Goal: Information Seeking & Learning: Learn about a topic

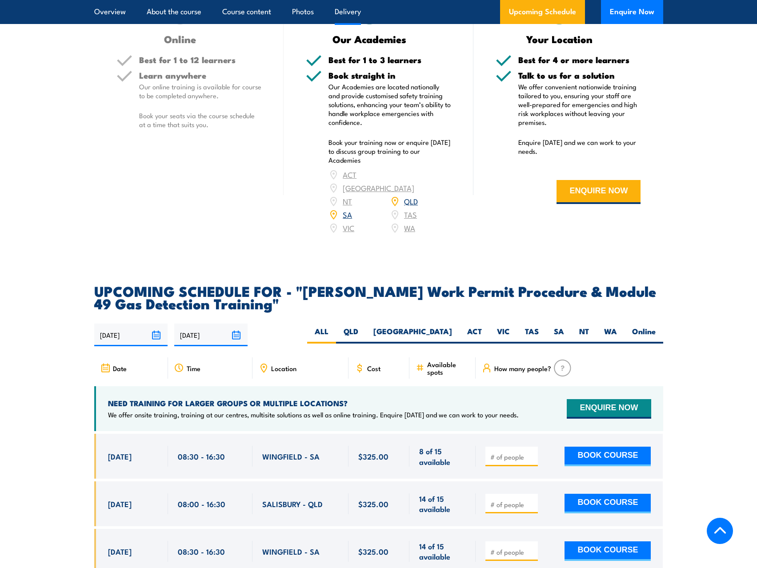
scroll to position [1245, 0]
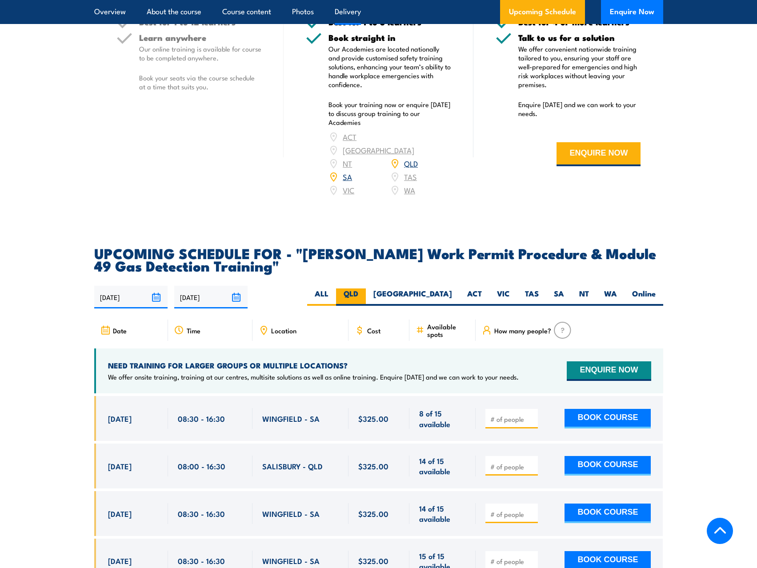
click at [366, 289] on label "QLD" at bounding box center [351, 297] width 30 height 17
click at [364, 289] on input "QLD" at bounding box center [361, 292] width 6 height 6
radio input "true"
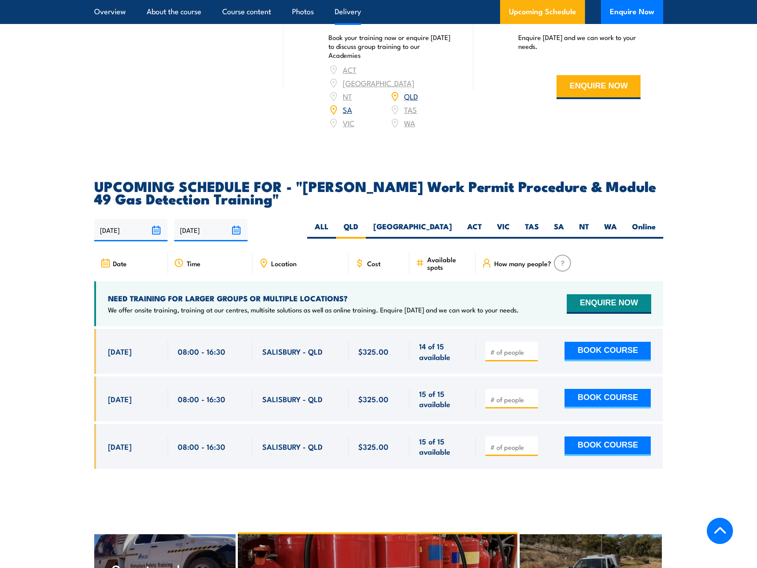
scroll to position [1290, 0]
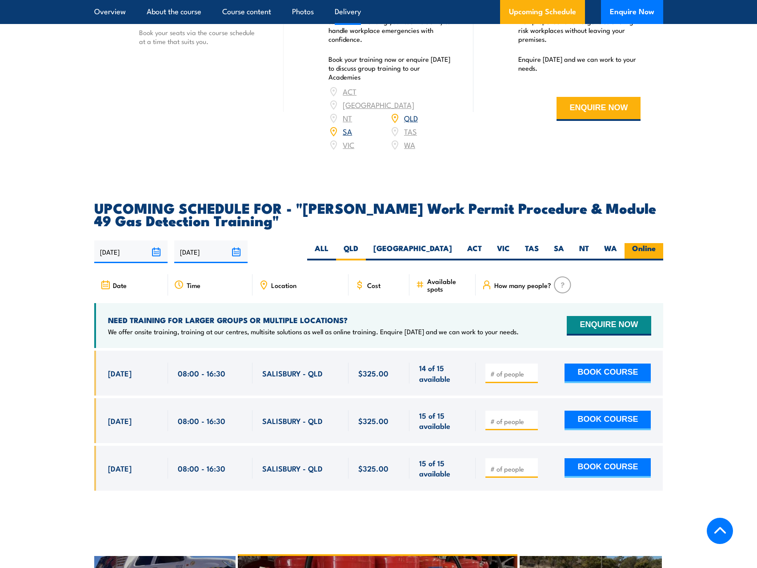
click at [651, 243] on label "Online" at bounding box center [644, 251] width 39 height 17
click at [656, 243] on input "Online" at bounding box center [659, 246] width 6 height 6
radio input "true"
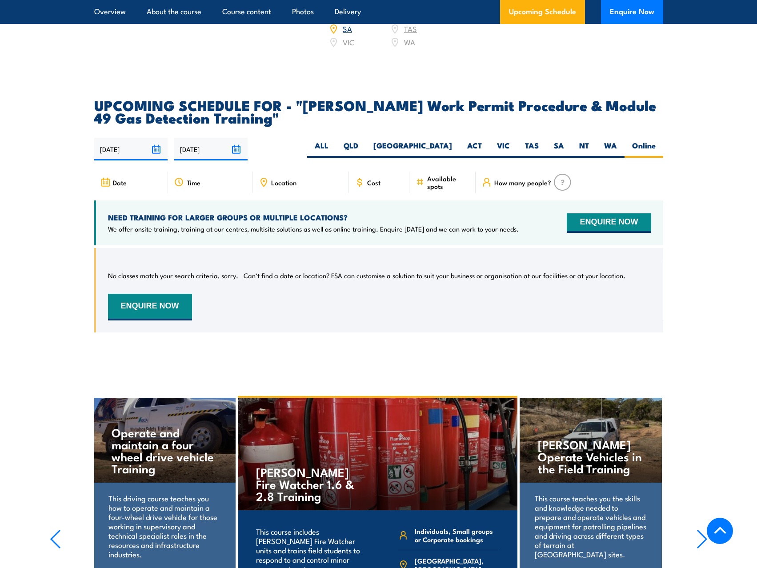
scroll to position [1379, 0]
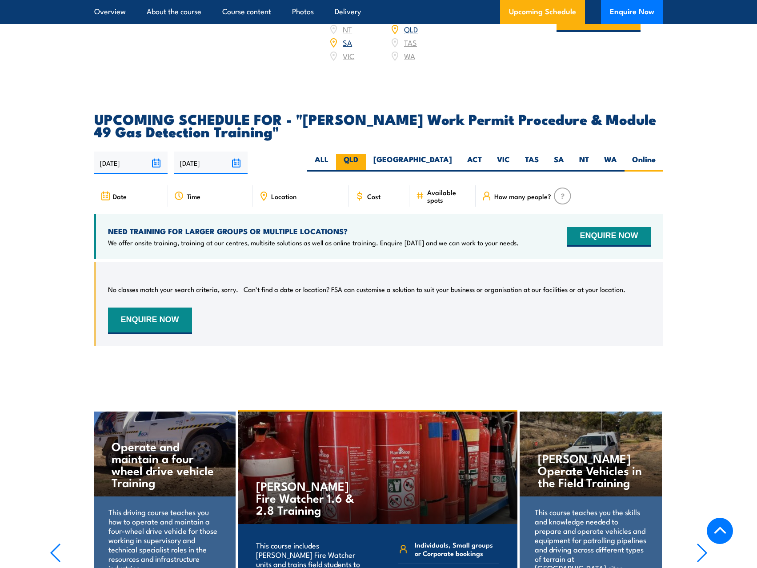
click at [366, 154] on label "QLD" at bounding box center [351, 162] width 30 height 17
click at [364, 154] on input "QLD" at bounding box center [361, 157] width 6 height 6
radio input "true"
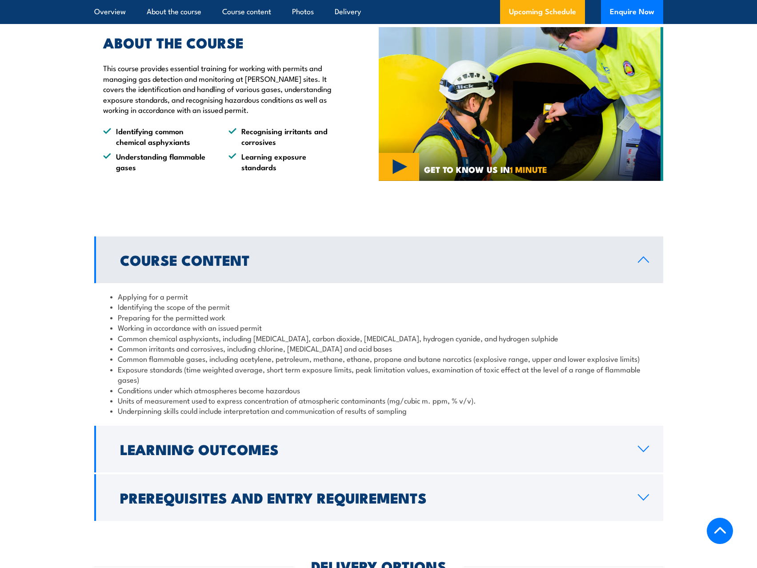
scroll to position [668, 0]
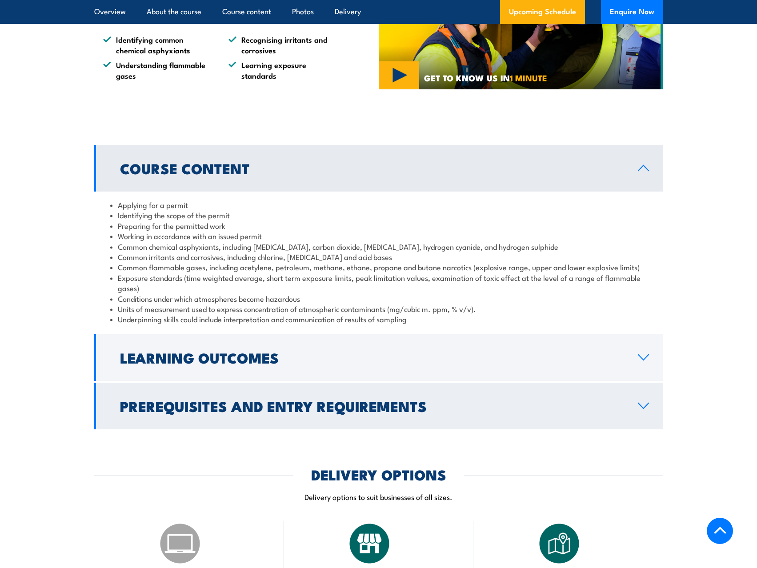
click at [380, 400] on h2 "Prerequisites and Entry Requirements" at bounding box center [372, 406] width 504 height 12
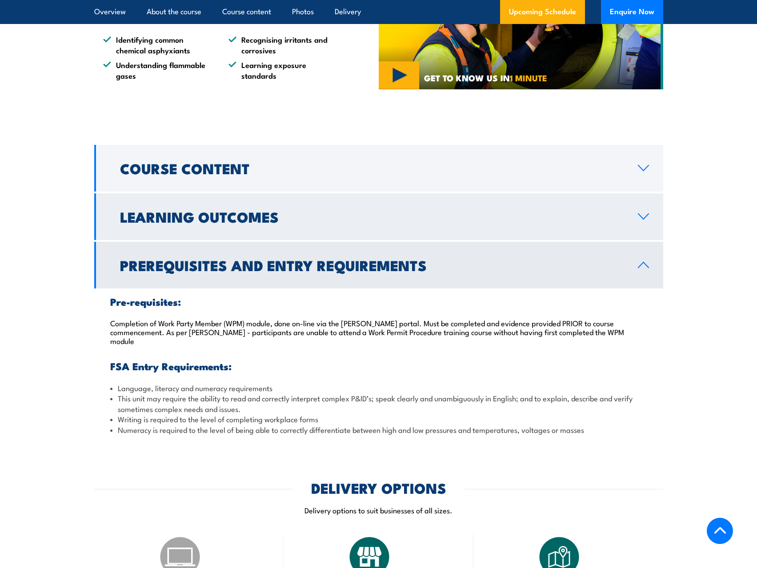
click at [359, 199] on link "Learning Outcomes" at bounding box center [378, 216] width 569 height 47
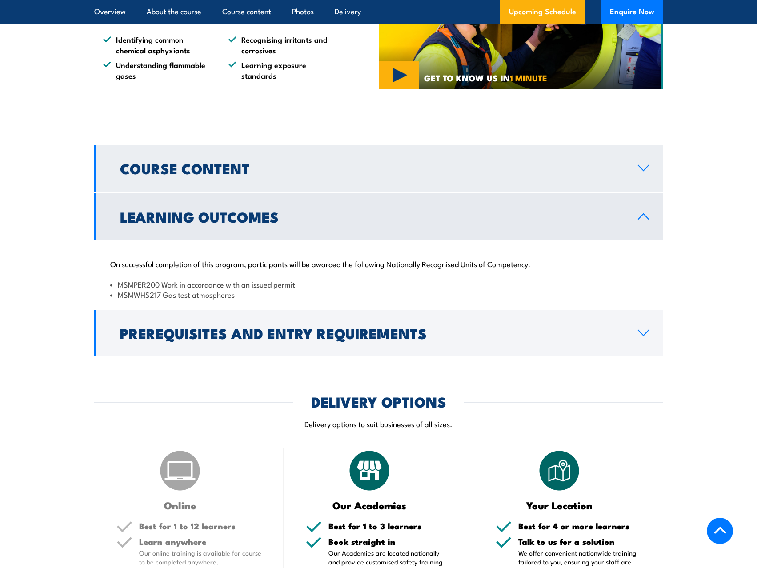
click at [353, 169] on link "Course Content" at bounding box center [378, 168] width 569 height 47
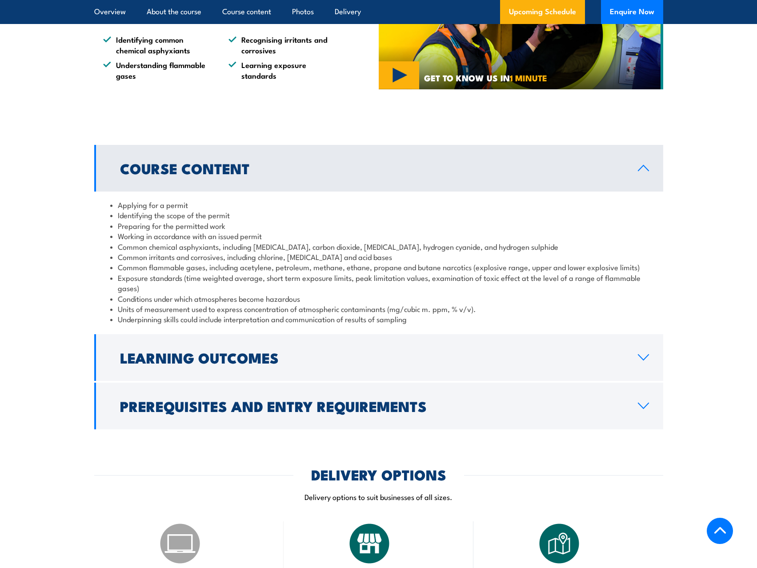
scroll to position [846, 0]
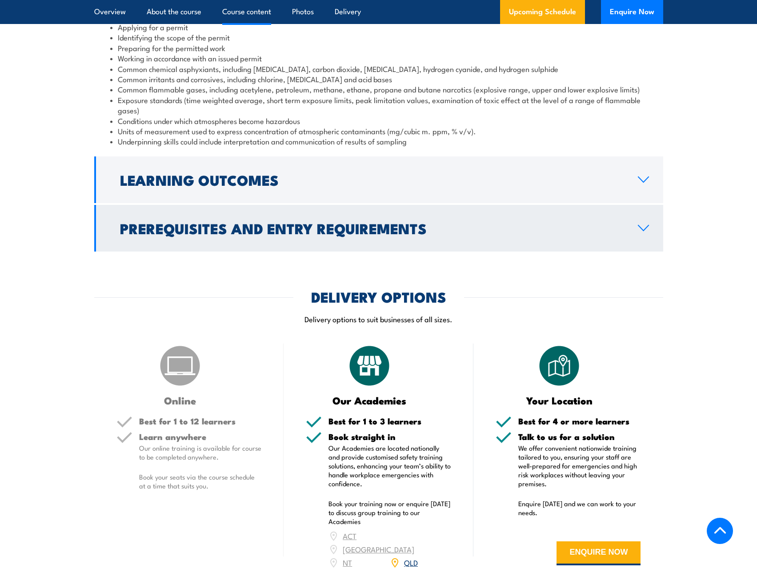
click at [364, 222] on h2 "Prerequisites and Entry Requirements" at bounding box center [372, 228] width 504 height 12
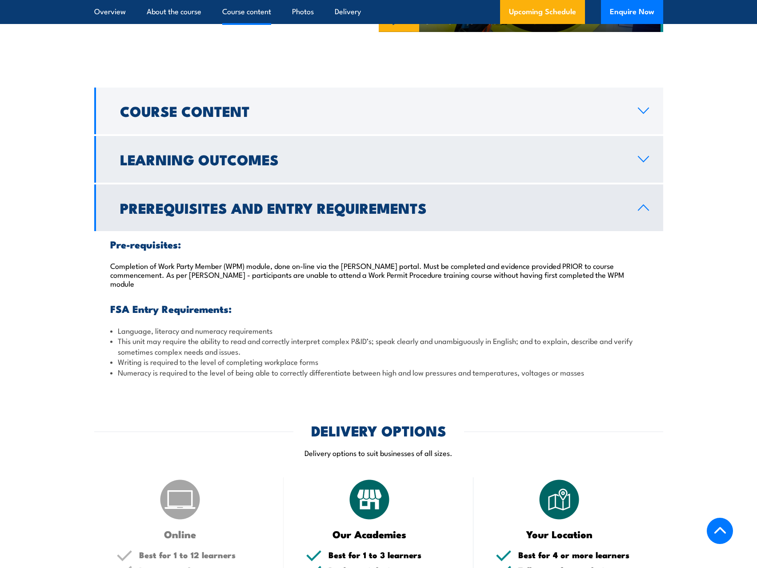
scroll to position [712, 0]
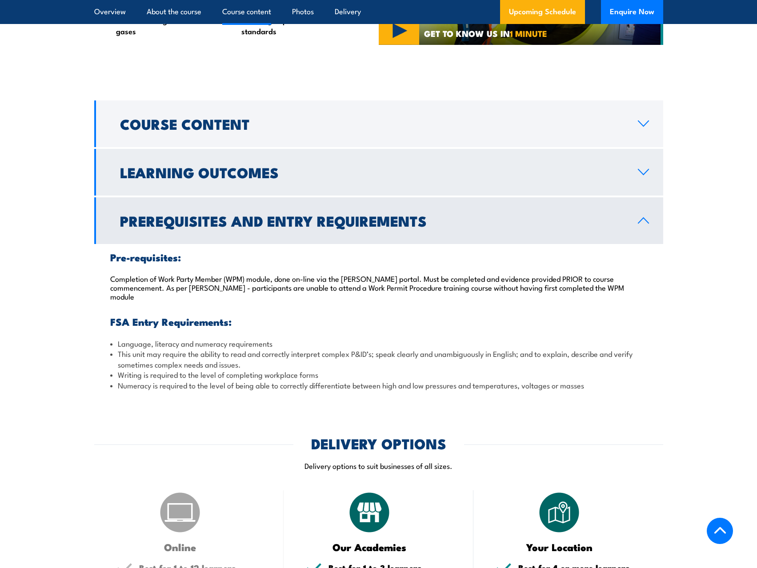
click at [362, 166] on h2 "Learning Outcomes" at bounding box center [372, 172] width 504 height 12
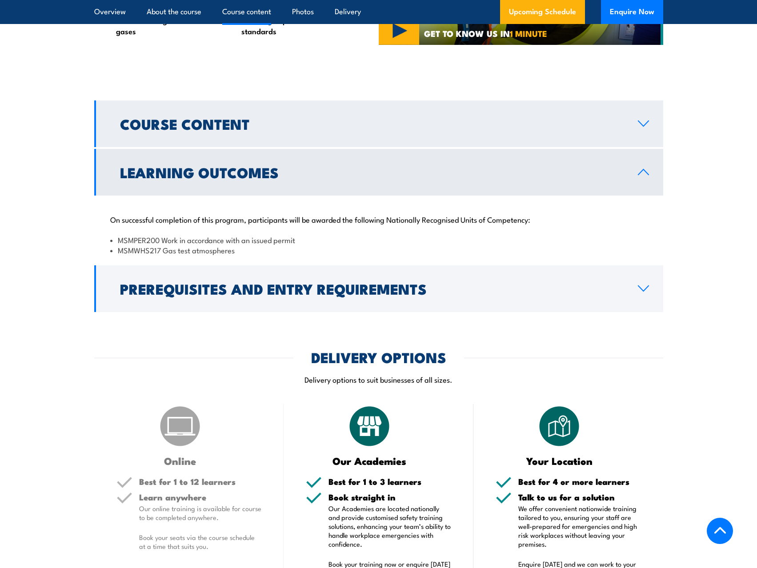
click at [362, 117] on h2 "Course Content" at bounding box center [372, 123] width 504 height 12
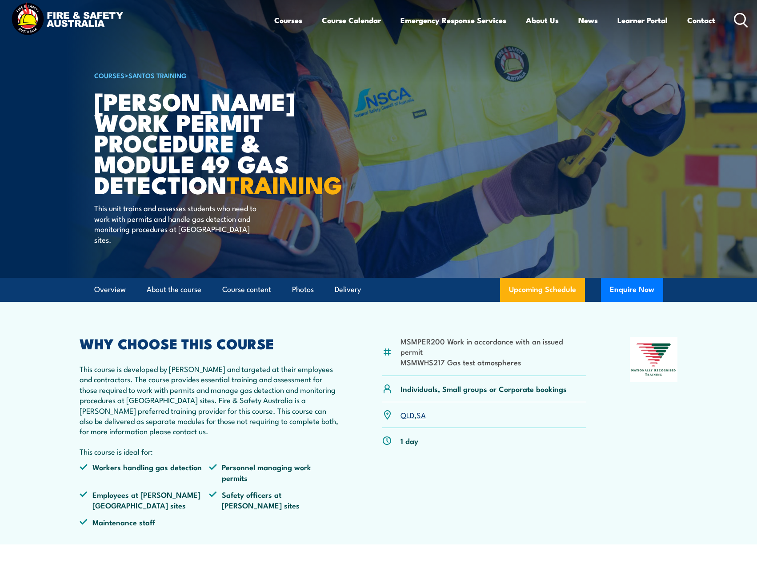
scroll to position [0, 0]
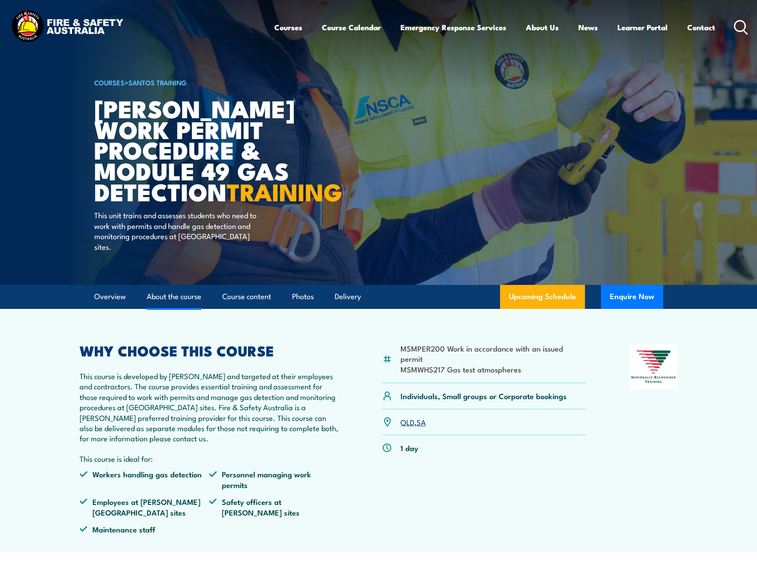
click at [177, 308] on link "About the course" at bounding box center [174, 297] width 55 height 24
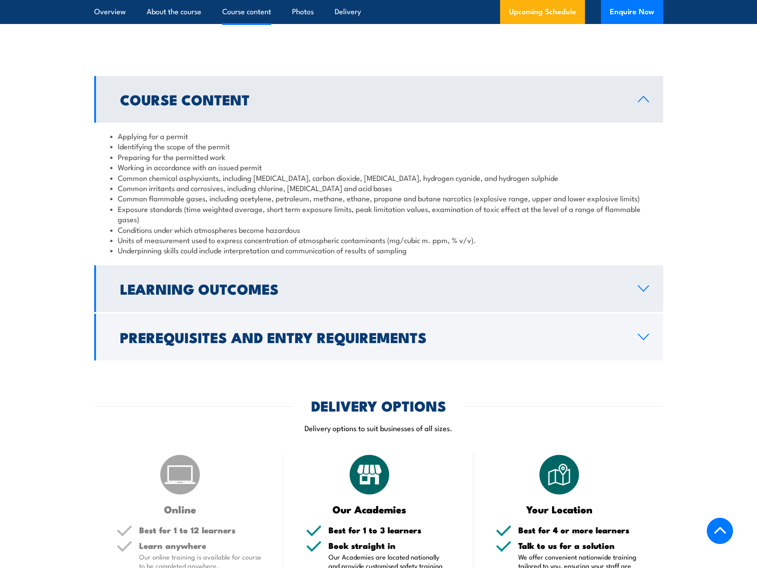
scroll to position [747, 0]
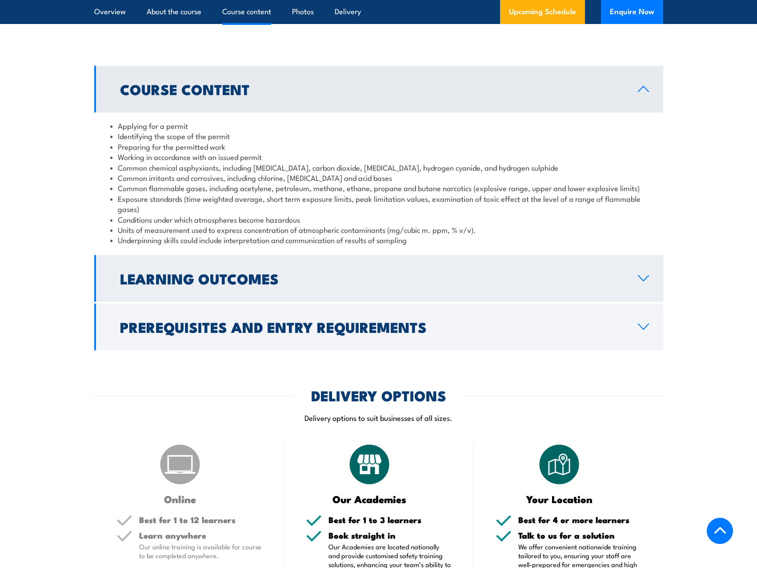
click at [342, 255] on link "Learning Outcomes" at bounding box center [378, 278] width 569 height 47
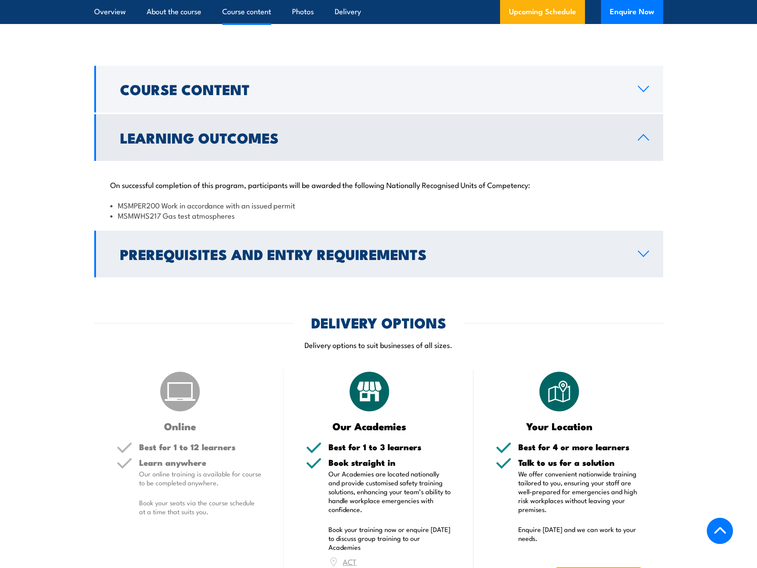
click at [416, 248] on h2 "Prerequisites and Entry Requirements" at bounding box center [372, 254] width 504 height 12
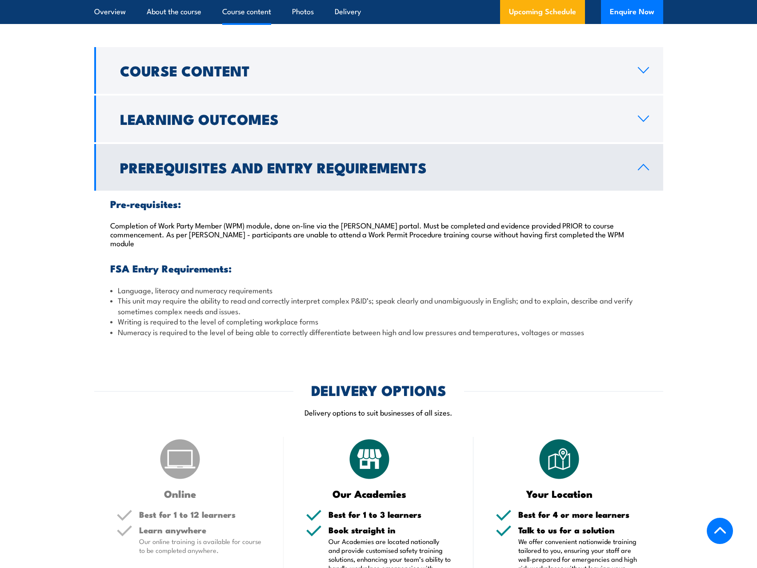
scroll to position [712, 0]
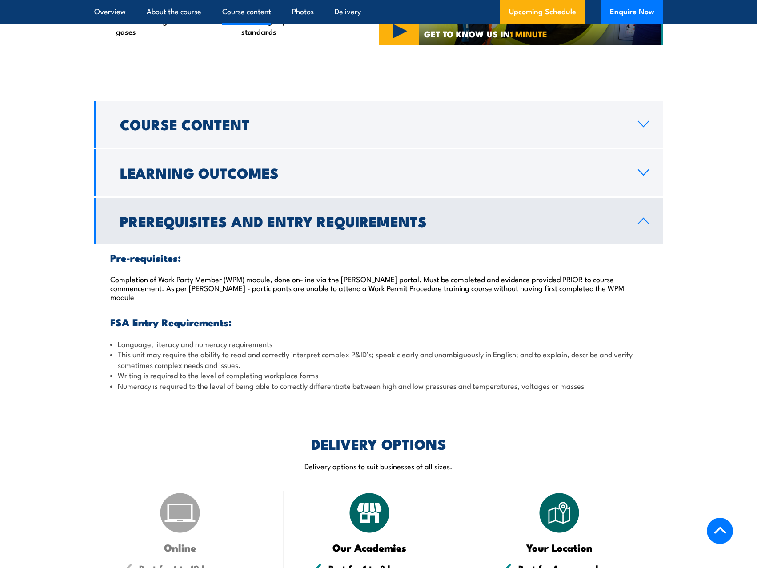
click at [370, 215] on h2 "Prerequisites and Entry Requirements" at bounding box center [372, 221] width 504 height 12
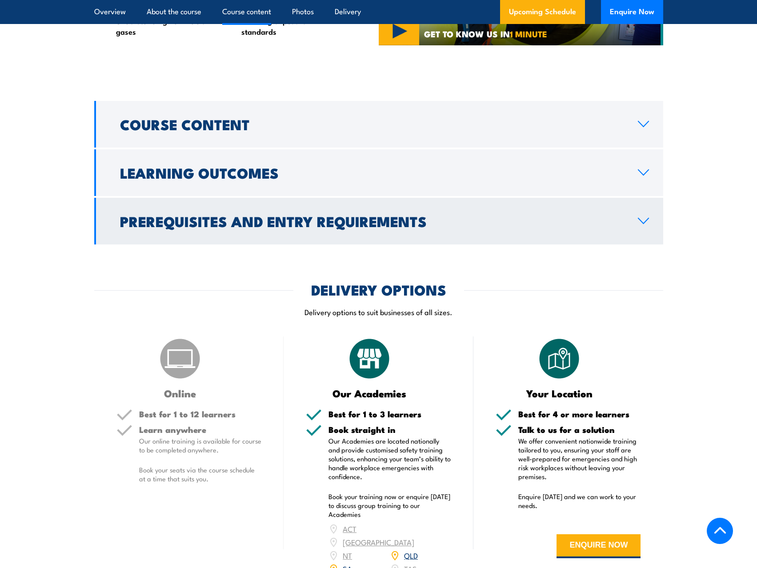
click at [370, 215] on h2 "Prerequisites and Entry Requirements" at bounding box center [372, 221] width 504 height 12
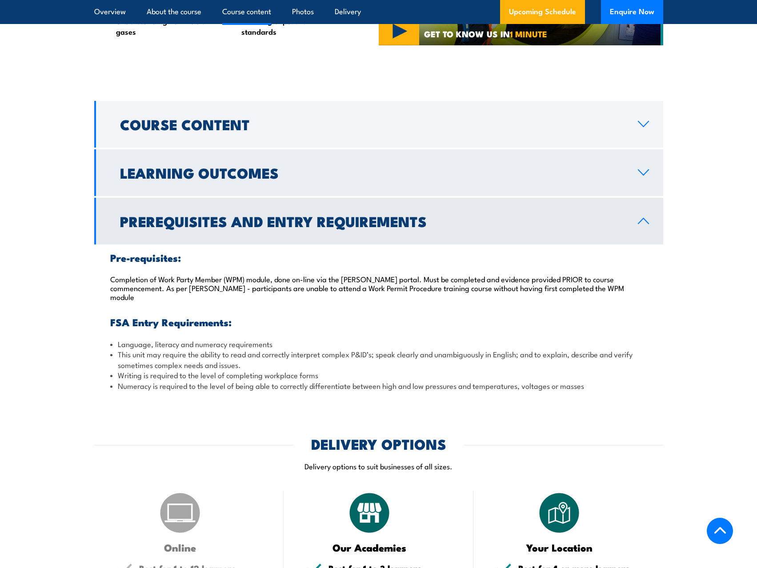
click at [373, 173] on link "Learning Outcomes" at bounding box center [378, 172] width 569 height 47
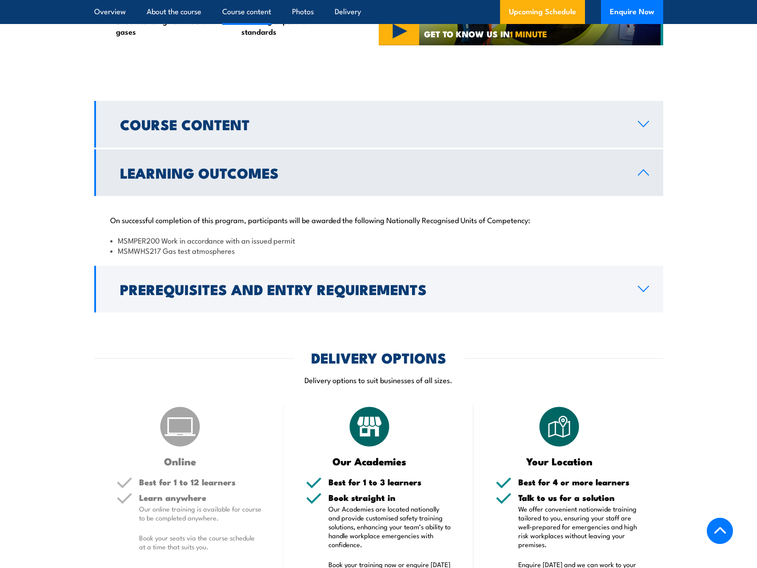
click at [378, 118] on h2 "Course Content" at bounding box center [372, 124] width 504 height 12
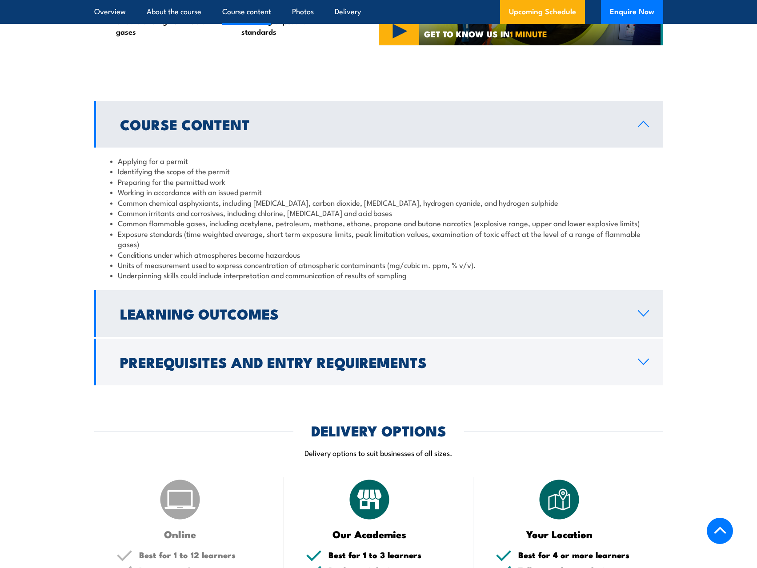
click at [386, 291] on link "Learning Outcomes" at bounding box center [378, 313] width 569 height 47
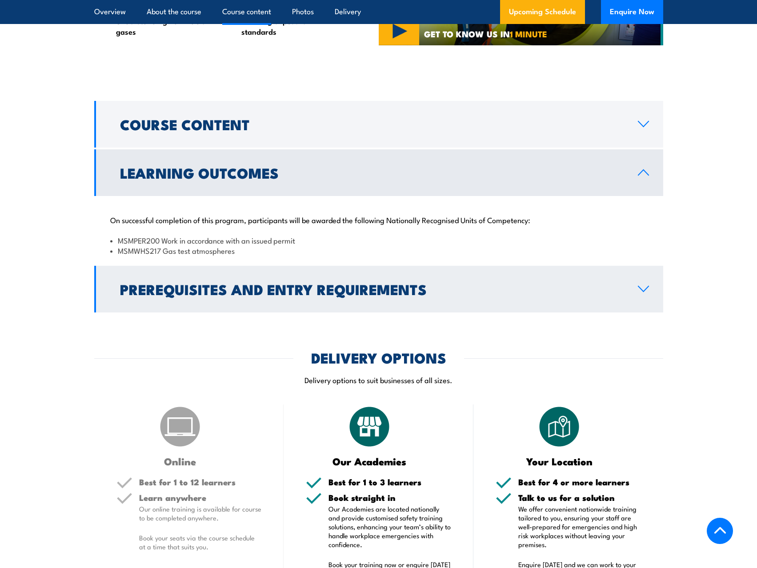
click at [381, 298] on link "Prerequisites and Entry Requirements" at bounding box center [378, 289] width 569 height 47
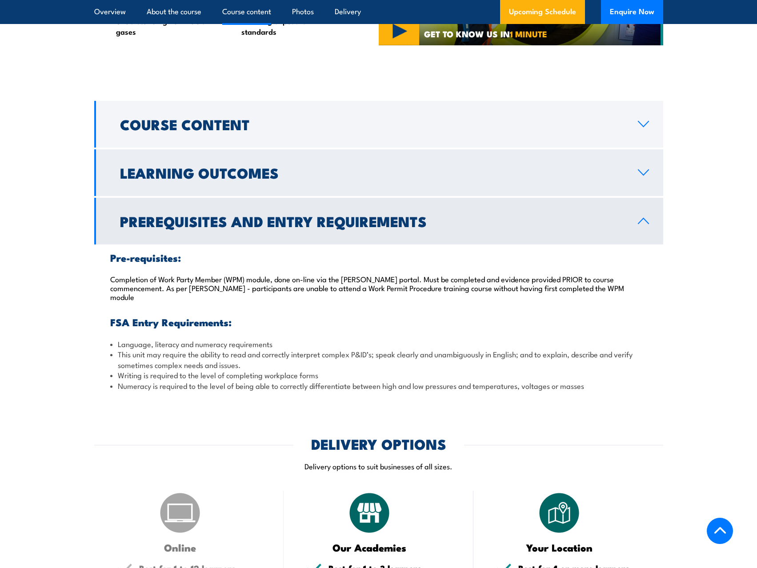
click at [406, 171] on link "Learning Outcomes" at bounding box center [378, 172] width 569 height 47
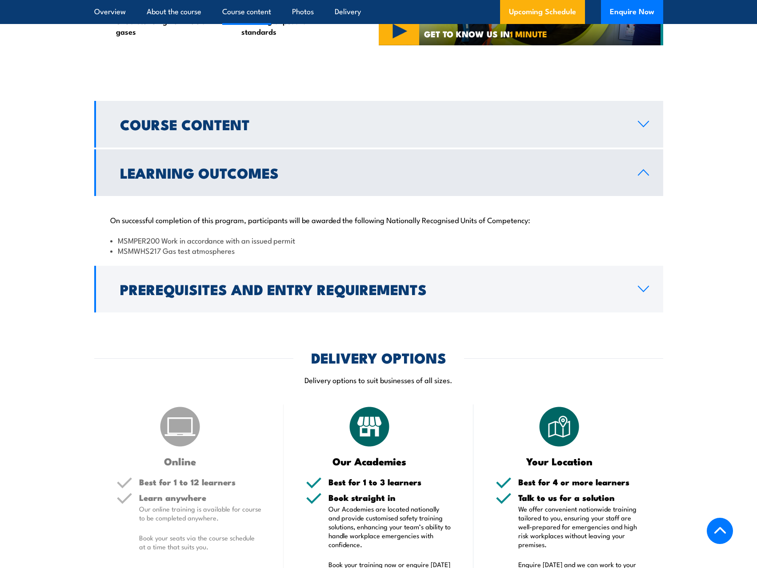
click at [388, 118] on h2 "Course Content" at bounding box center [372, 124] width 504 height 12
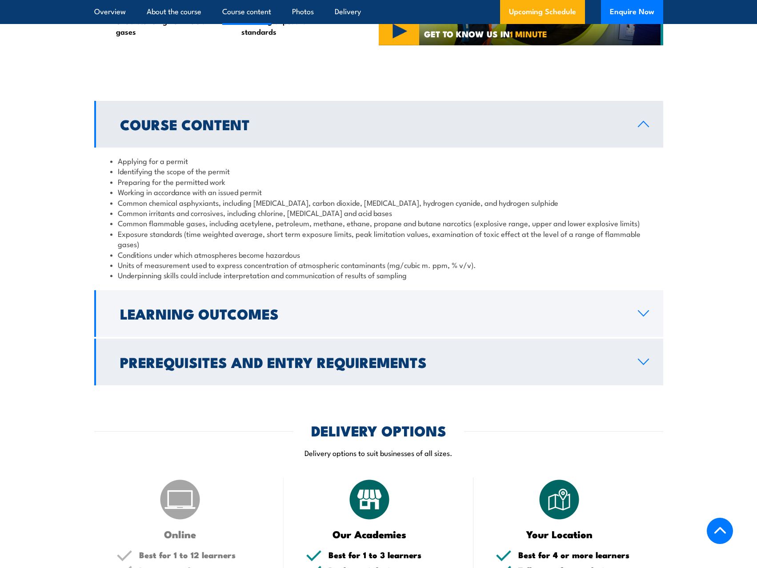
click at [386, 362] on h2 "Prerequisites and Entry Requirements" at bounding box center [372, 362] width 504 height 12
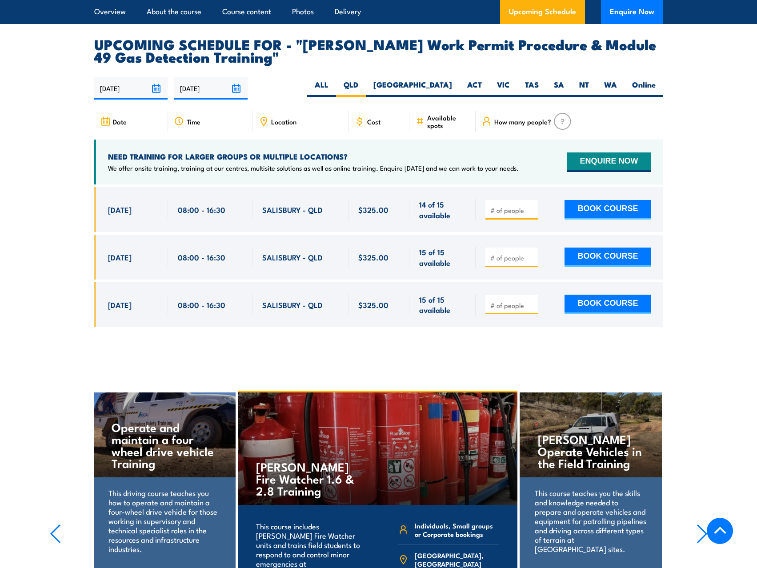
scroll to position [1201, 0]
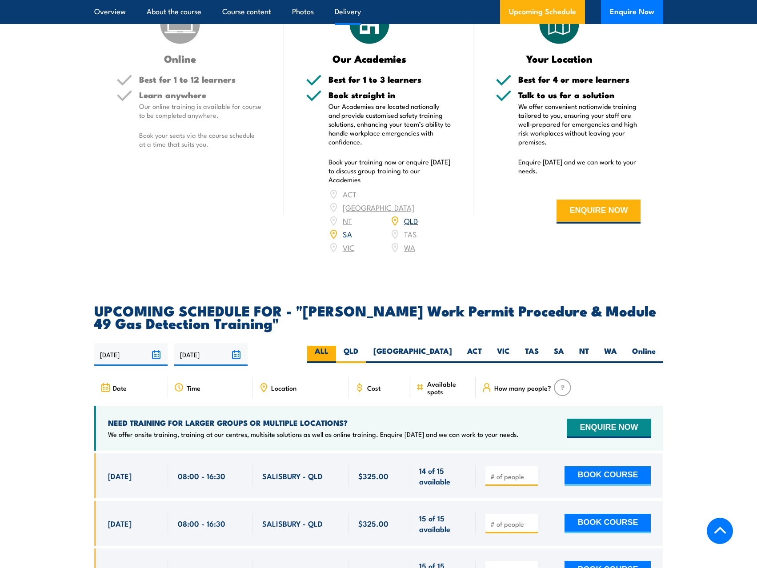
click at [336, 346] on label "ALL" at bounding box center [321, 354] width 29 height 17
click at [334, 346] on input "ALL" at bounding box center [332, 349] width 6 height 6
radio input "true"
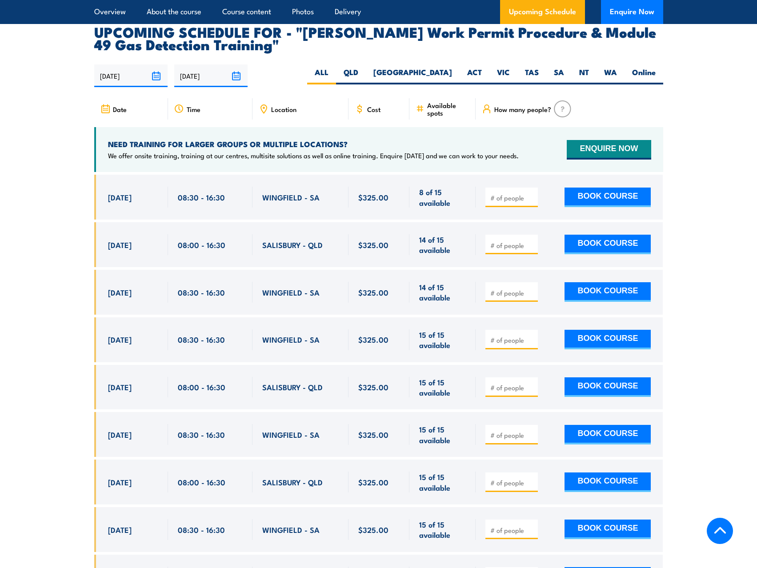
scroll to position [1468, 0]
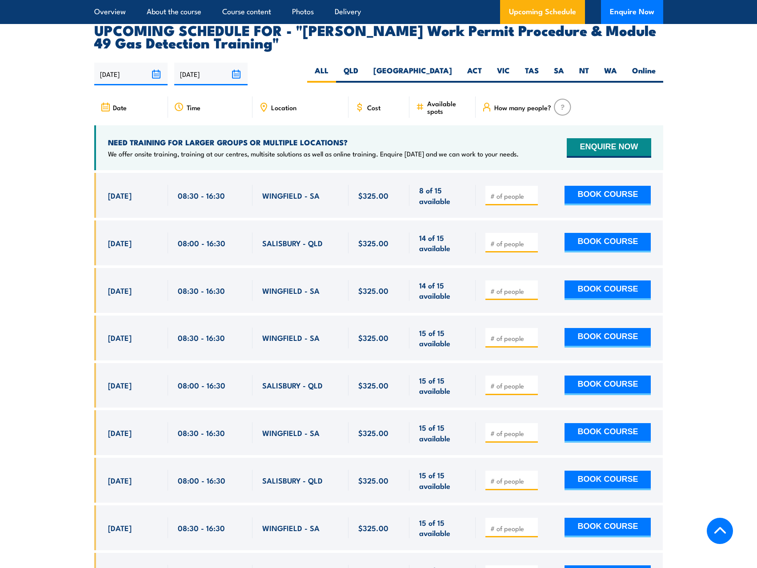
click at [498, 192] on input "number" at bounding box center [512, 196] width 44 height 9
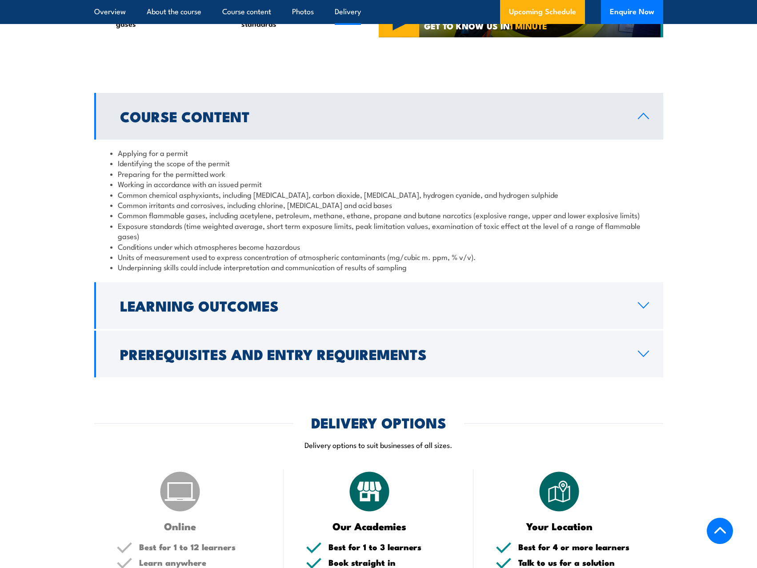
scroll to position [0, 0]
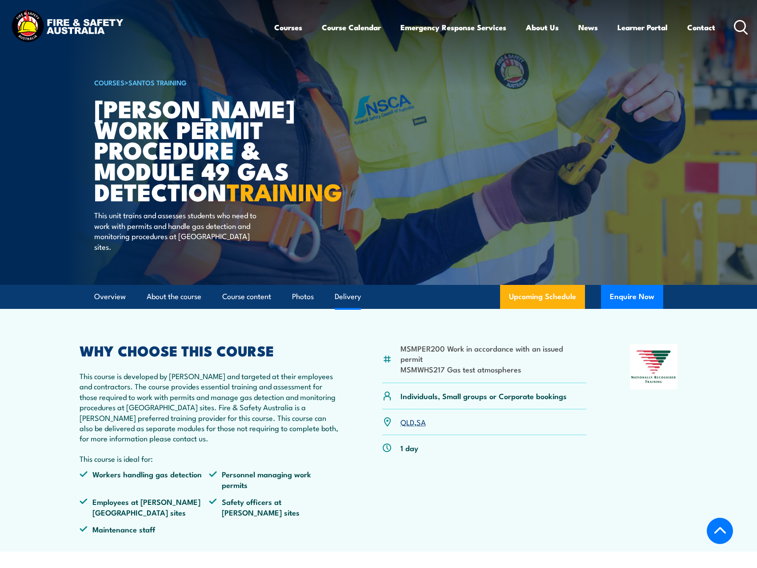
drag, startPoint x: 365, startPoint y: 382, endPoint x: 362, endPoint y: 200, distance: 182.3
click at [543, 309] on link "Upcoming Schedule" at bounding box center [542, 297] width 85 height 24
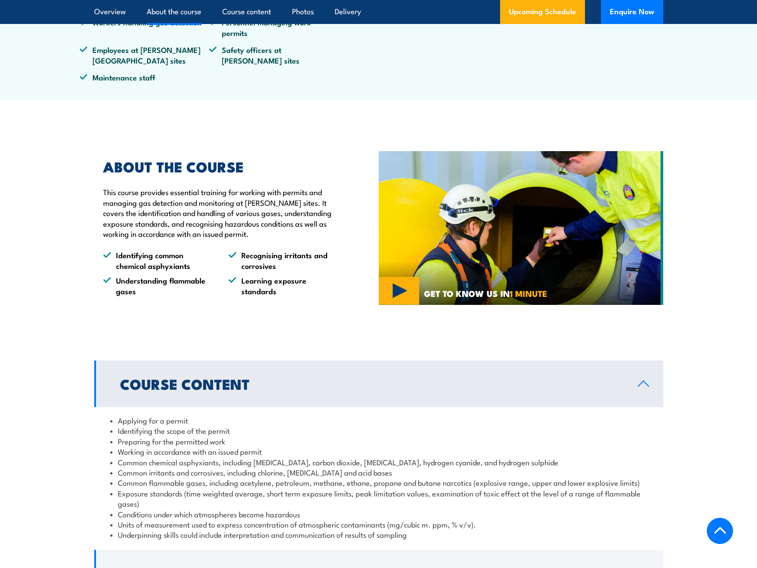
scroll to position [578, 0]
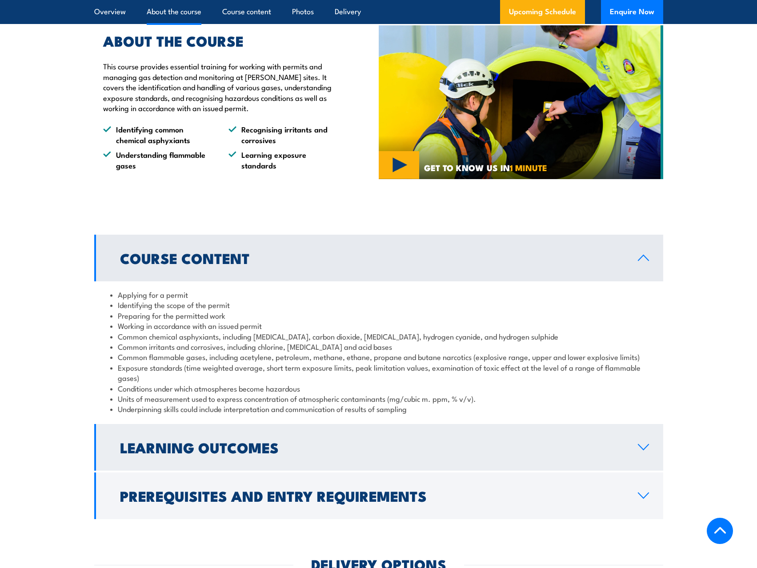
click at [369, 424] on link "Learning Outcomes" at bounding box center [378, 447] width 569 height 47
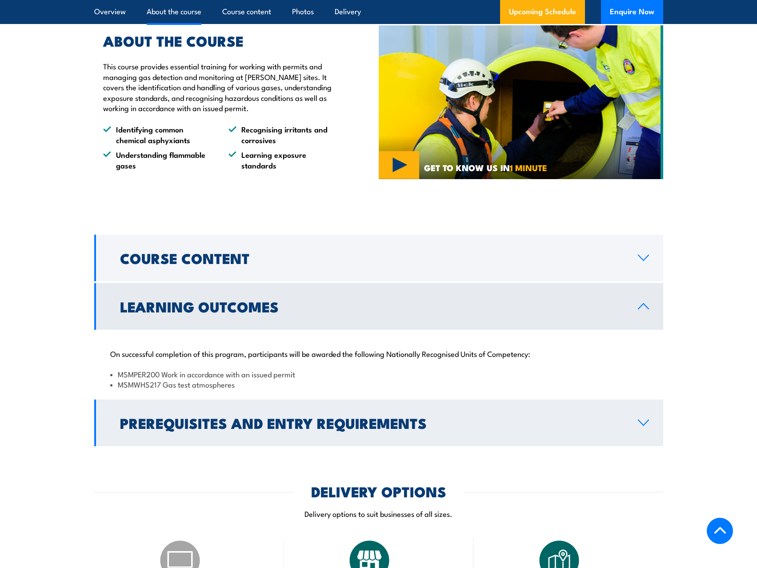
click at [366, 417] on h2 "Prerequisites and Entry Requirements" at bounding box center [372, 423] width 504 height 12
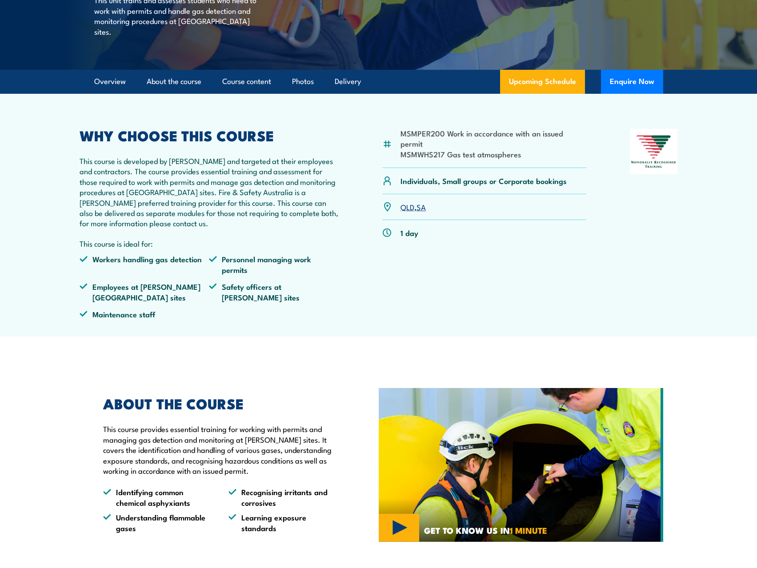
scroll to position [356, 0]
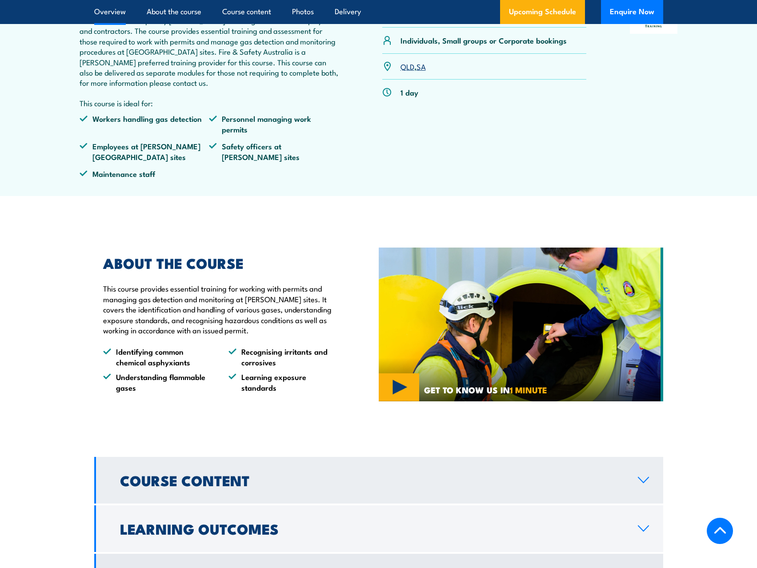
click at [396, 474] on h2 "Course Content" at bounding box center [372, 480] width 504 height 12
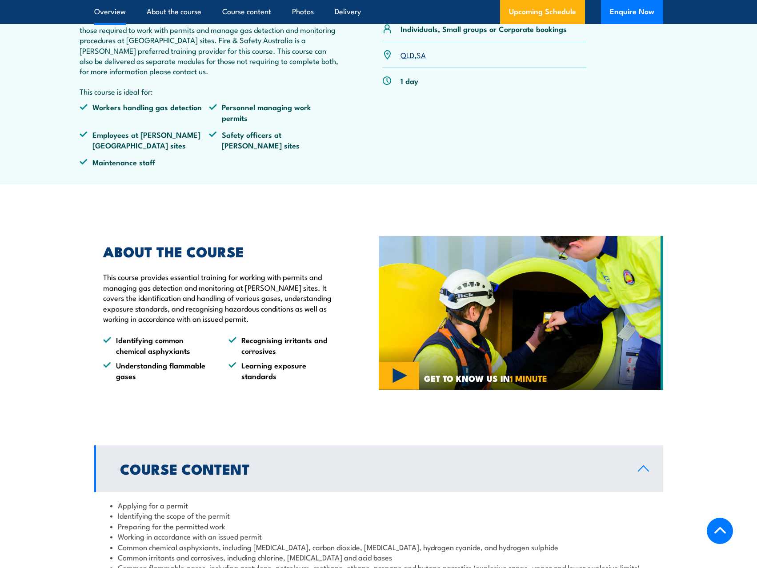
scroll to position [578, 0]
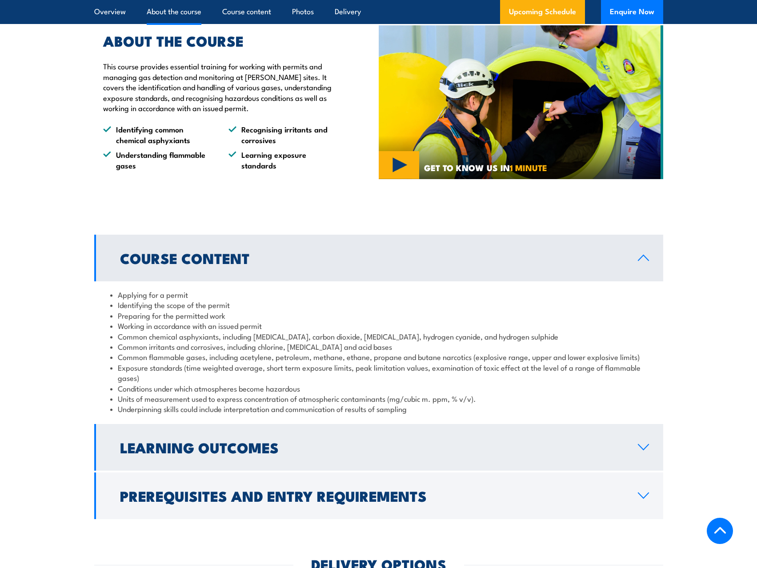
click at [366, 441] on h2 "Learning Outcomes" at bounding box center [372, 447] width 504 height 12
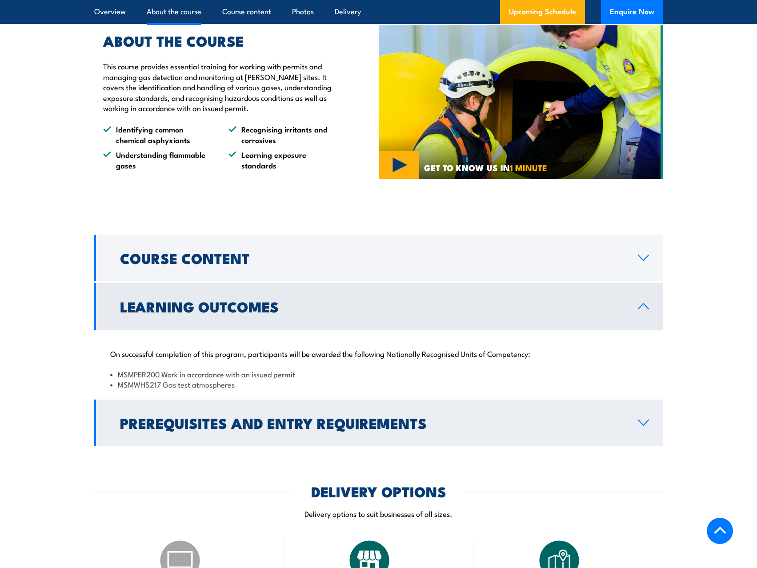
click at [375, 420] on h2 "Prerequisites and Entry Requirements" at bounding box center [372, 423] width 504 height 12
